Goal: Find specific page/section: Find specific page/section

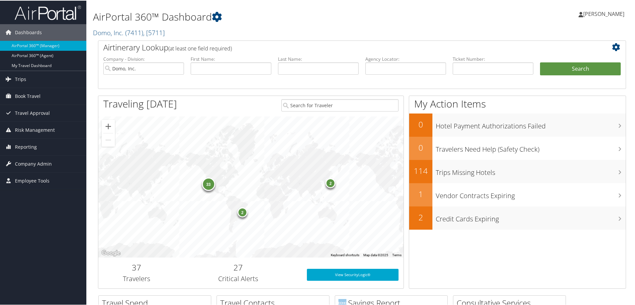
click at [308, 22] on h1 "AirPortal 360™ Dashboard" at bounding box center [272, 16] width 359 height 14
click at [311, 18] on h1 "AirPortal 360™ Dashboard" at bounding box center [272, 16] width 359 height 14
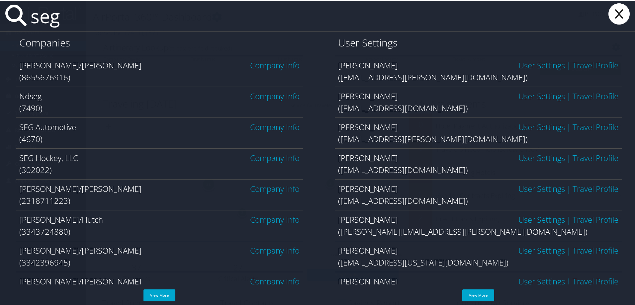
type input "seg"
click at [273, 156] on link "Company Info" at bounding box center [274, 157] width 49 height 11
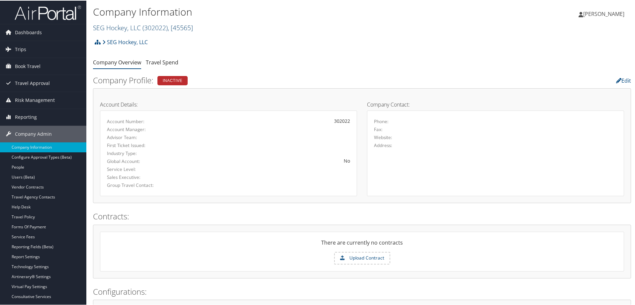
click at [112, 28] on link "SEG Hockey, LLC ( 302022 ) , [ 45565 ]" at bounding box center [143, 27] width 100 height 9
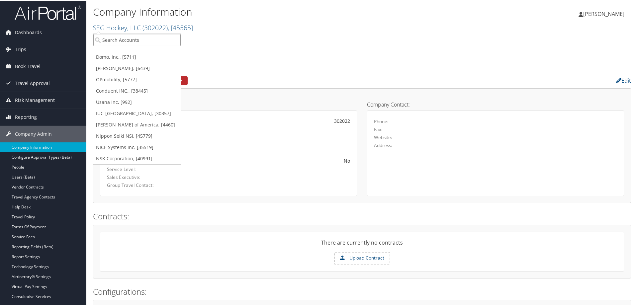
click at [131, 39] on input "search" at bounding box center [136, 39] width 87 height 12
type input "SEG"
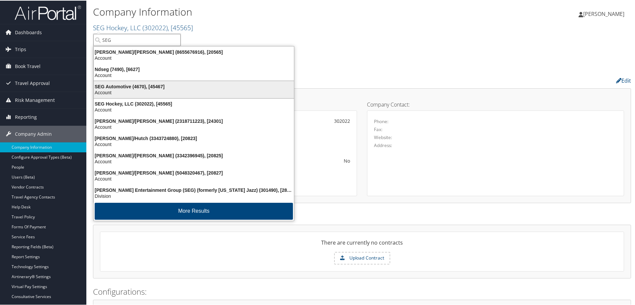
click at [159, 88] on div "SEG Automotive (4670), [45467]" at bounding box center [194, 86] width 208 height 6
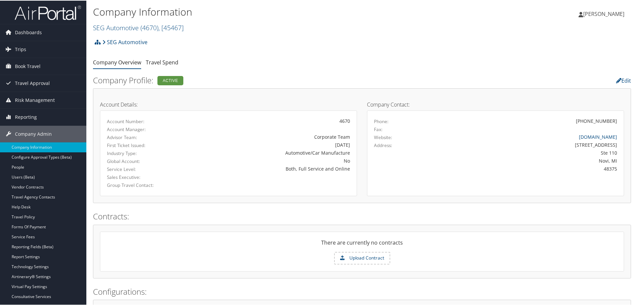
click at [275, 52] on div "SEG Automotive Account Structure SEG Automotive (4670) ACTIVE Create Child × Cr…" at bounding box center [362, 44] width 538 height 18
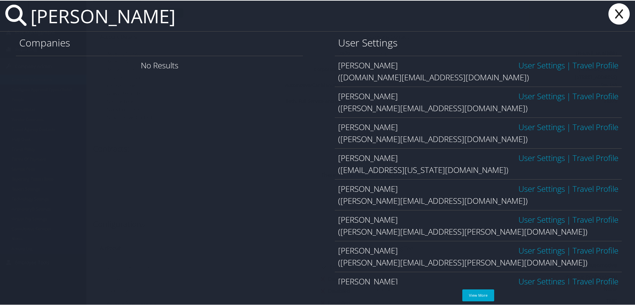
scroll to position [133, 0]
drag, startPoint x: 155, startPoint y: 16, endPoint x: -27, endPoint y: 19, distance: 182.0
click at [0, 19] on html "Menu Dashboards ► AirPortal 360™ (Manager) AirPortal 360™ (Agent) My Travel Das…" at bounding box center [319, 19] width 638 height 305
paste input ".[PERSON_NAME][EMAIL_ADDRESS][DOMAIN_NAME]"
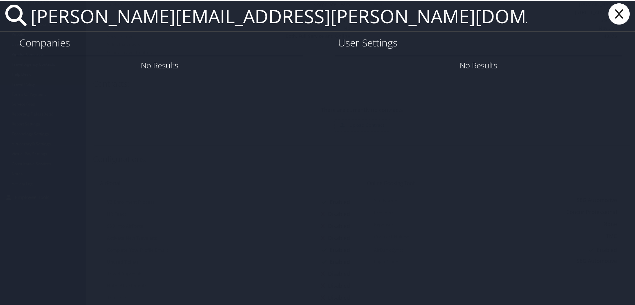
type input "[PERSON_NAME][EMAIL_ADDRESS][PERSON_NAME][DOMAIN_NAME]"
click at [615, 11] on icon at bounding box center [619, 13] width 27 height 21
